Goal: Complete application form

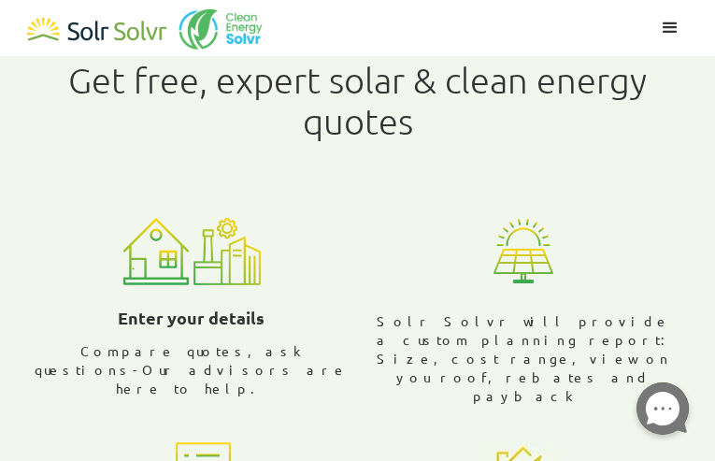
radio input "true"
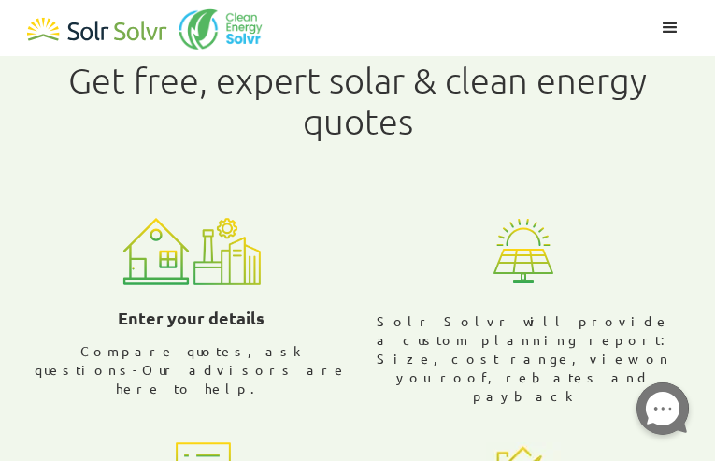
radio input "false"
type input "yPzPcXNbuuLV"
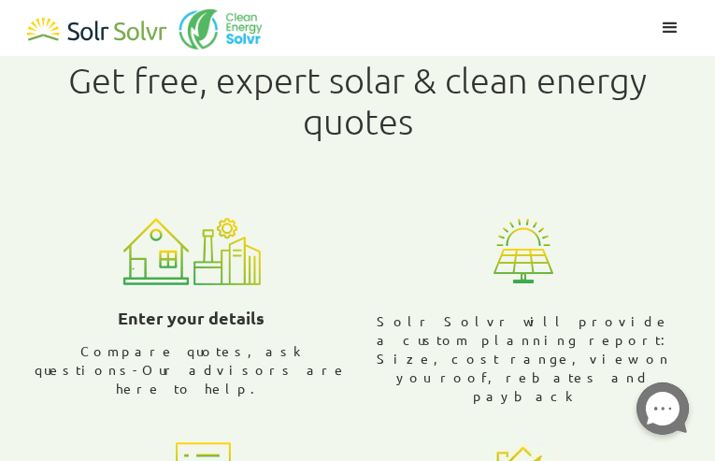
type input "ptobGBFeXGIeS"
radio input "true"
radio input "false"
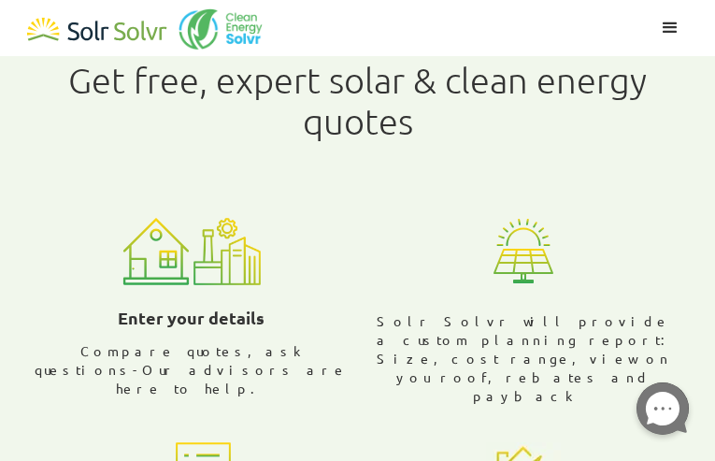
radio input "false"
type input "[EMAIL_ADDRESS][DOMAIN_NAME]"
type input "pwaYoLIEifa"
type input "ADUWYuQBgfxaK"
type input "8457100374"
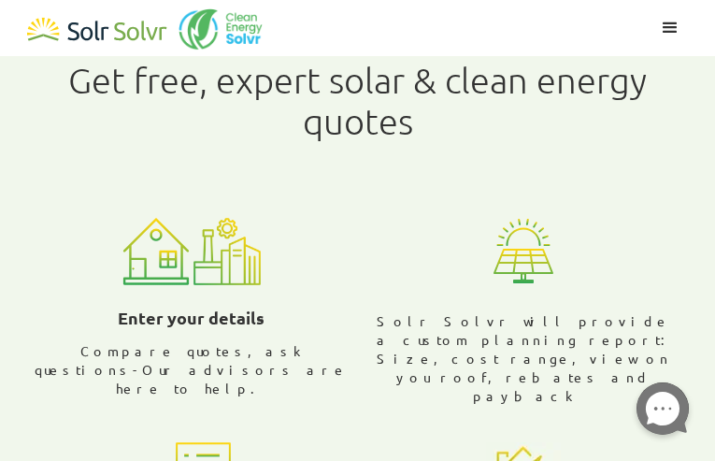
checkbox input "true"
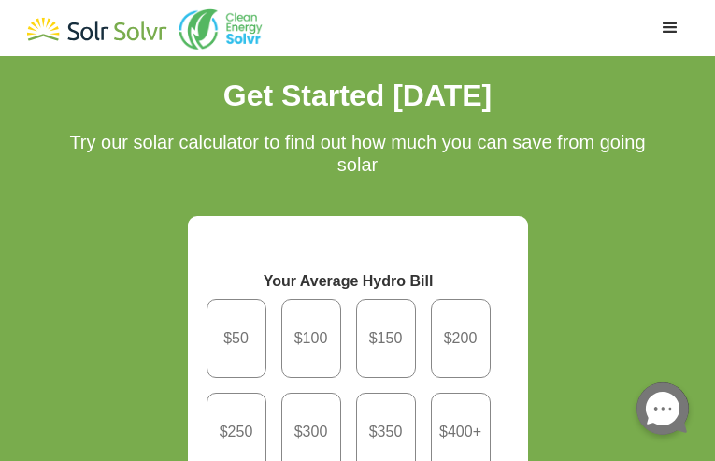
type input "ynDjPUMNXeLANOZS"
radio input "true"
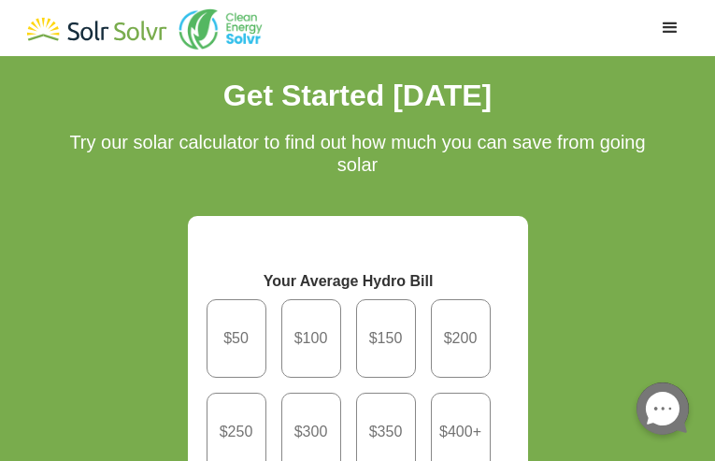
radio input "true"
radio input "false"
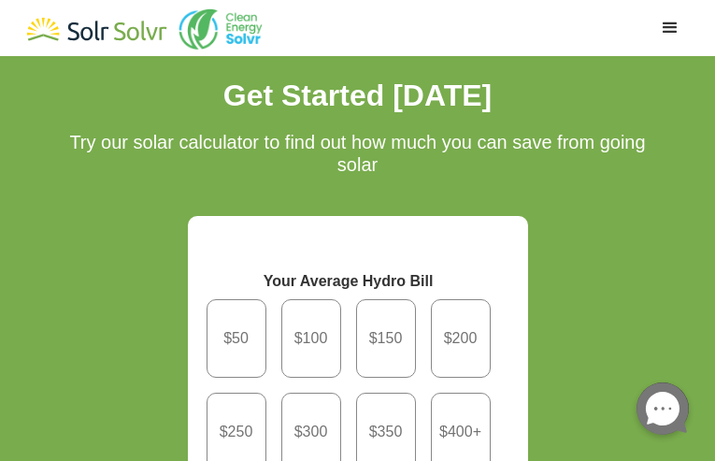
radio input "false"
radio input "true"
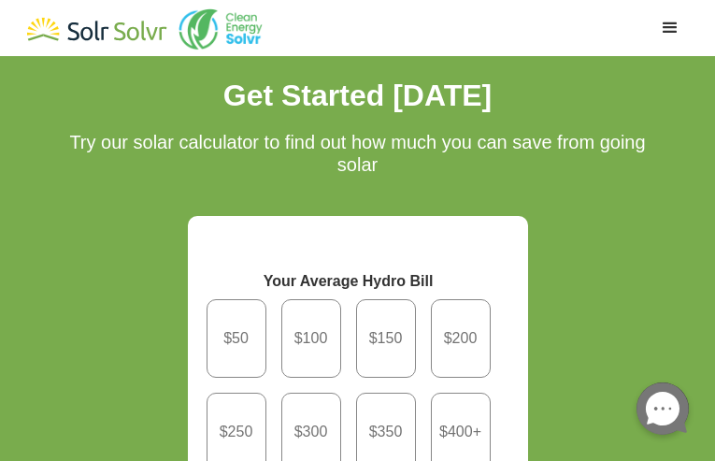
type input "UstFZVvsPNIMJd"
type input "[EMAIL_ADDRESS][DOMAIN_NAME]"
type input "EBgeUWcMagProi"
type input "gakNBDzjU"
type input "3100383669"
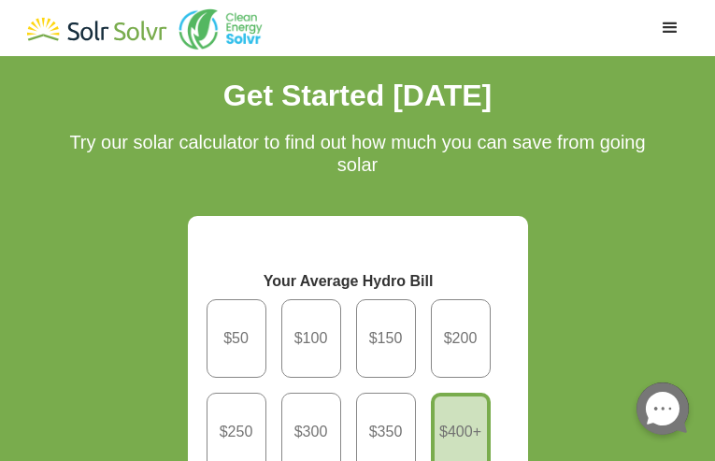
checkbox input "true"
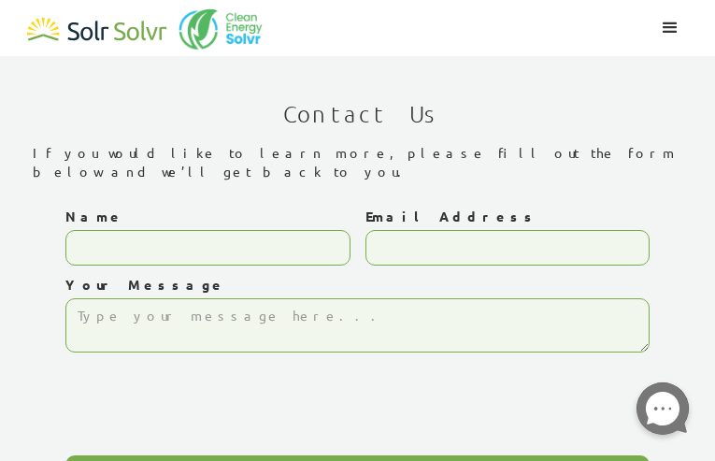
type input "torZnImjnhpIeH"
type input "[EMAIL_ADDRESS][DOMAIN_NAME]"
